Goal: Transaction & Acquisition: Download file/media

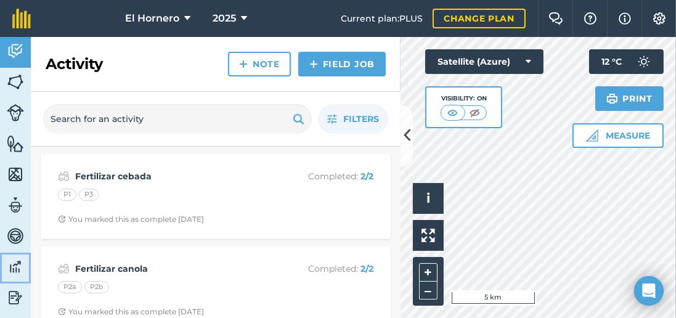
click at [14, 268] on img at bounding box center [15, 266] width 17 height 18
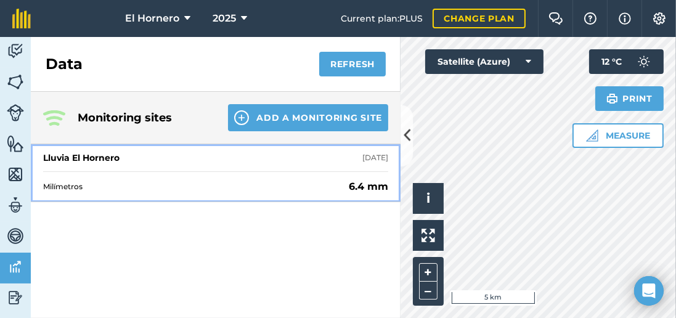
click at [344, 177] on div "Milímetros 6.4 mm" at bounding box center [215, 186] width 345 height 30
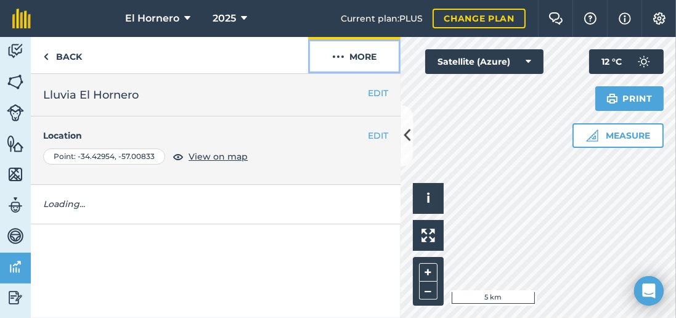
click at [367, 53] on button "More" at bounding box center [354, 55] width 92 height 36
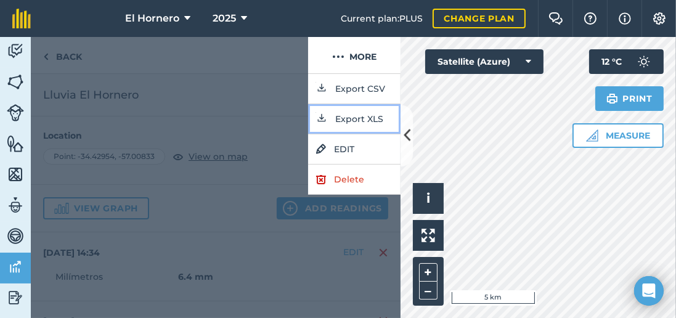
click at [371, 119] on button "Export XLS" at bounding box center [354, 119] width 92 height 30
